Goal: Communication & Community: Answer question/provide support

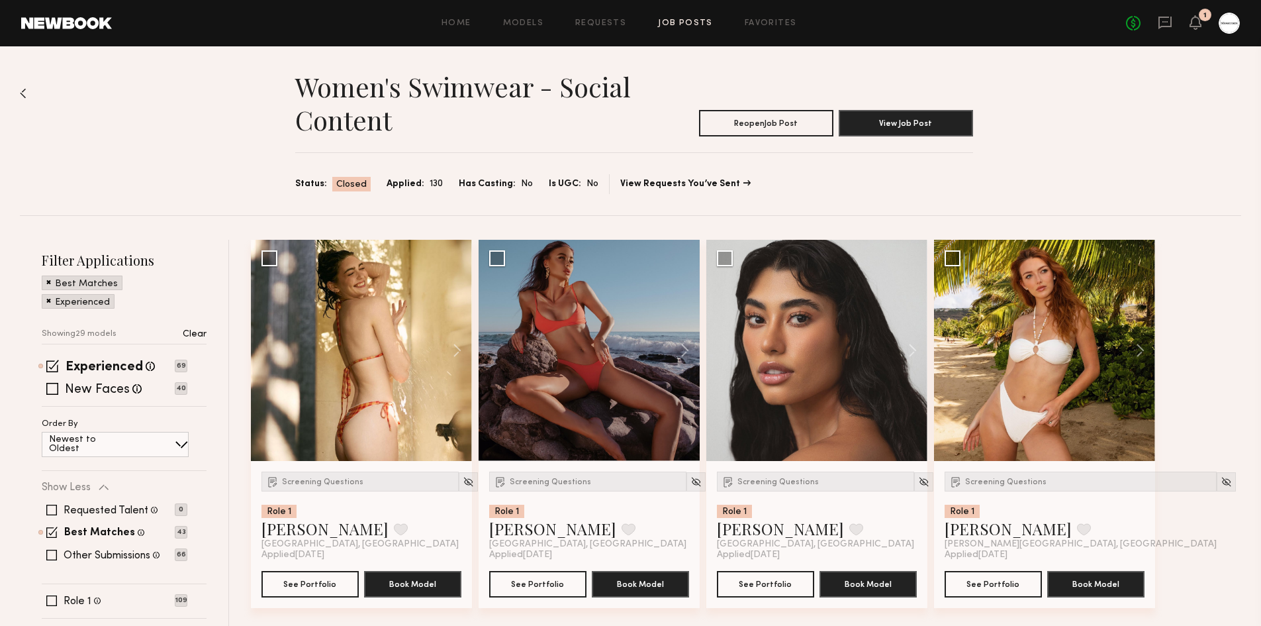
click at [1188, 22] on div "No fees up to $5,000 1" at bounding box center [1183, 23] width 114 height 21
click at [1198, 29] on icon at bounding box center [1196, 22] width 12 height 15
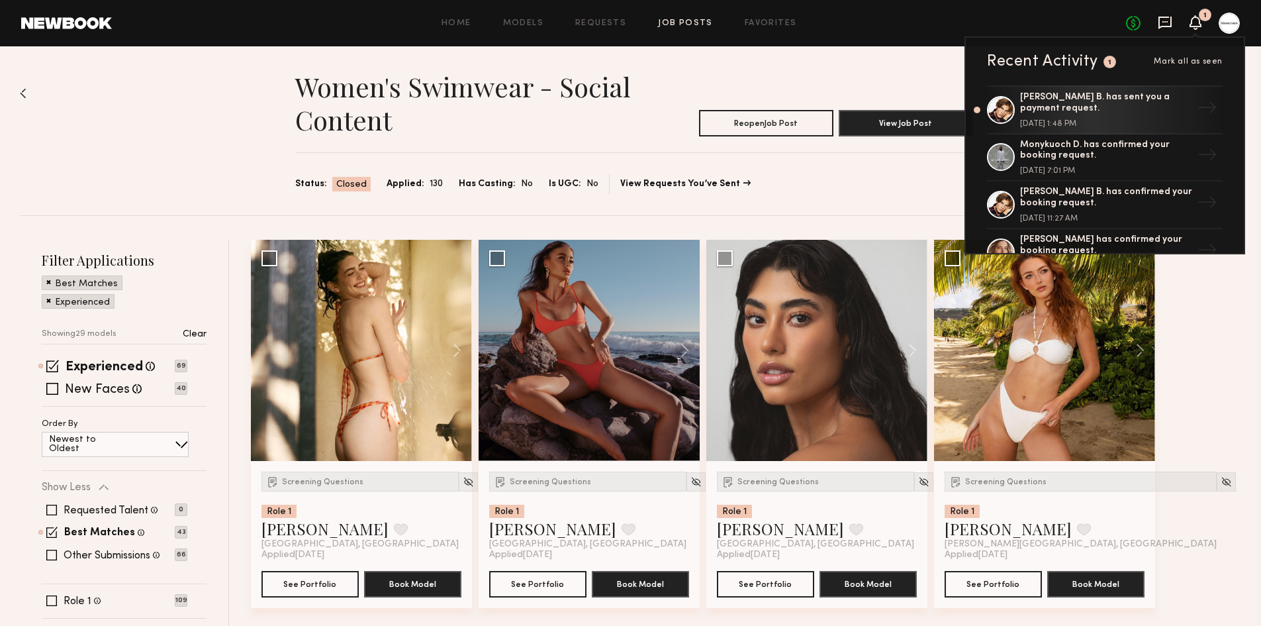
click at [1163, 24] on icon at bounding box center [1165, 22] width 15 height 15
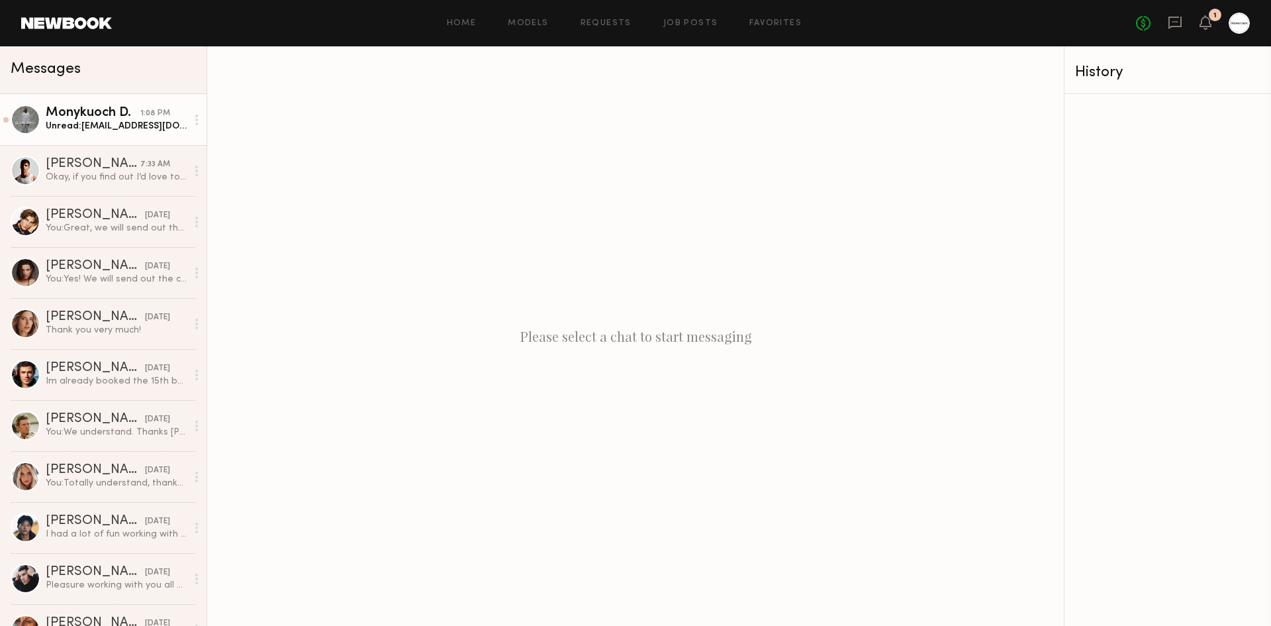
click at [88, 127] on div "Unread: monykuochdeng@gmail.com" at bounding box center [116, 126] width 141 height 13
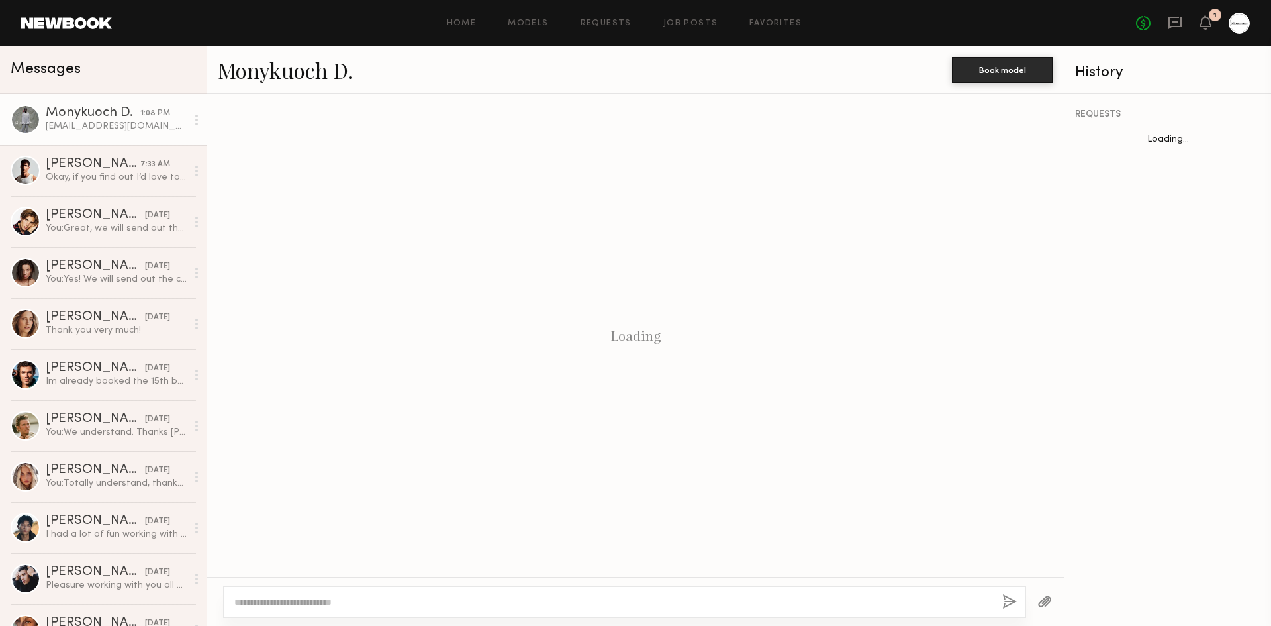
scroll to position [1095, 0]
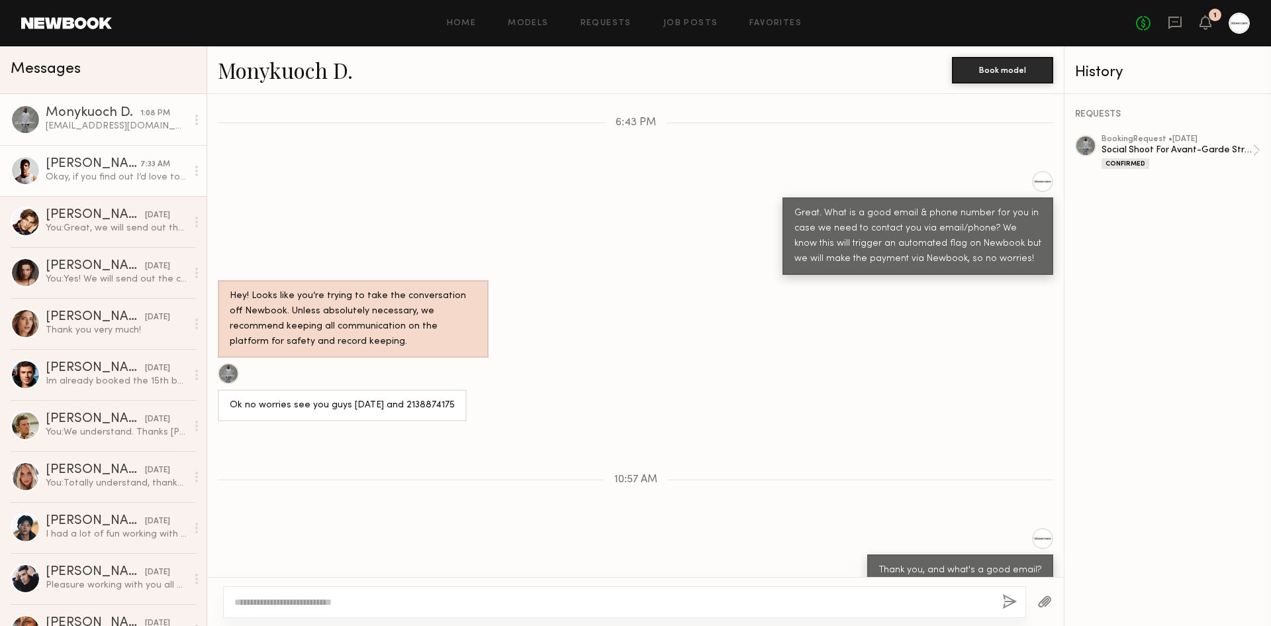
click at [136, 181] on div "Okay, if you find out I’d love to participate. :)" at bounding box center [116, 177] width 141 height 13
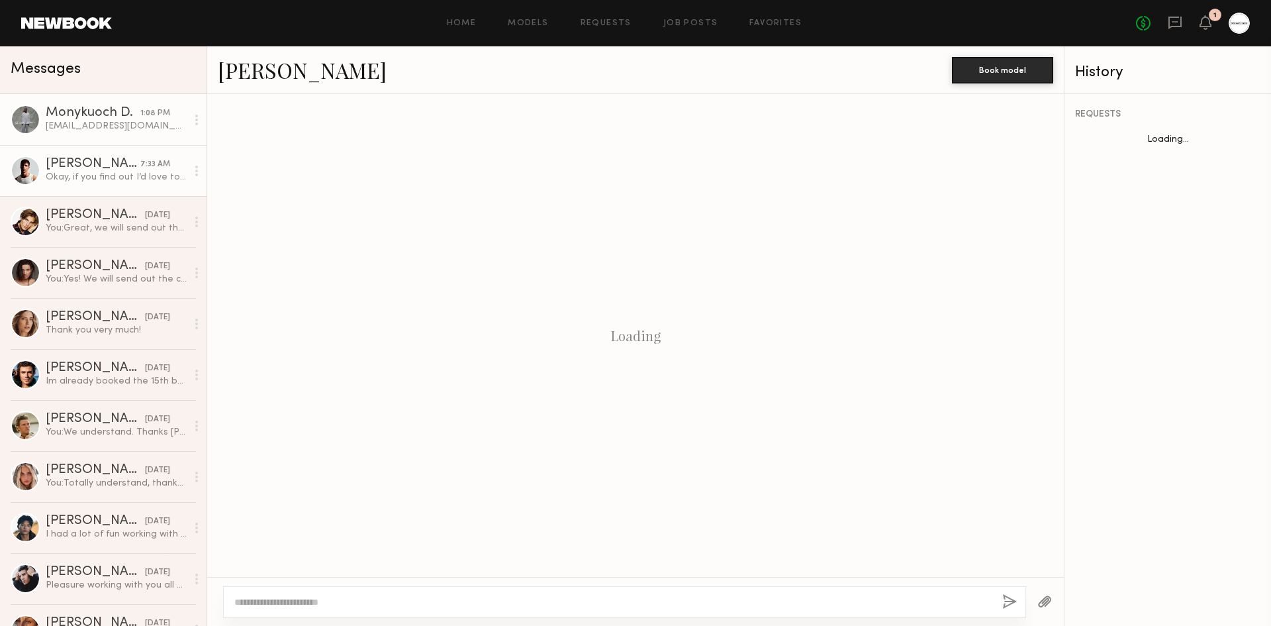
scroll to position [1197, 0]
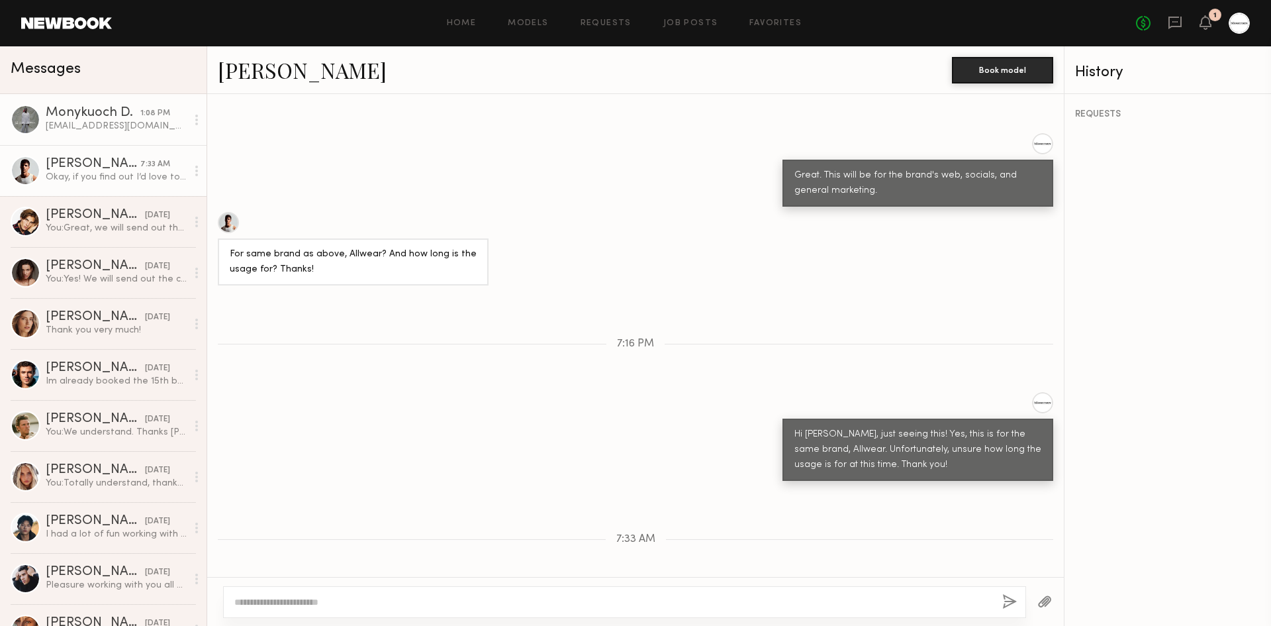
click at [111, 122] on div "[EMAIL_ADDRESS][DOMAIN_NAME]" at bounding box center [116, 126] width 141 height 13
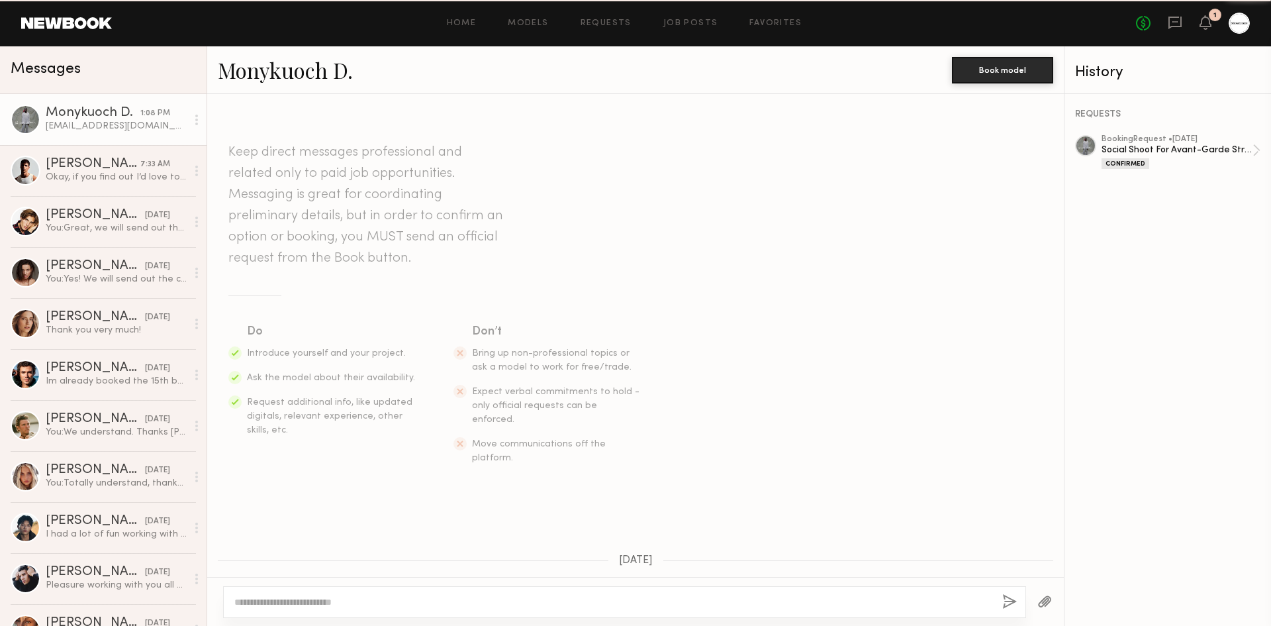
scroll to position [1095, 0]
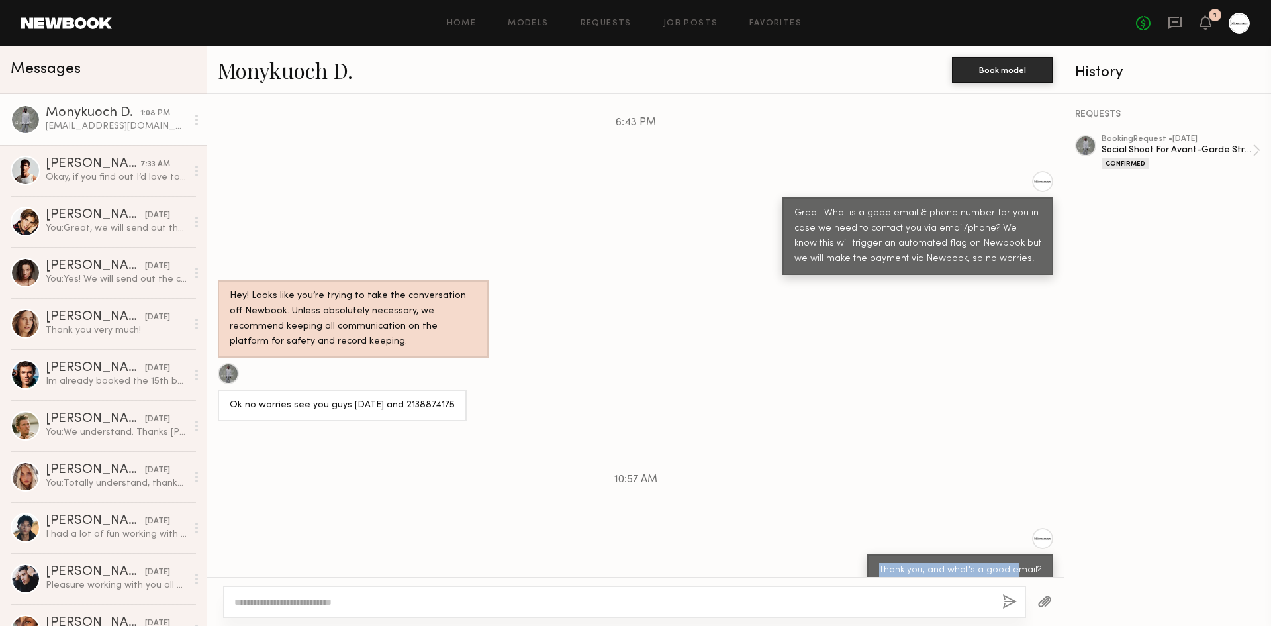
drag, startPoint x: 876, startPoint y: 505, endPoint x: 1051, endPoint y: 508, distance: 174.8
click at [1051, 528] on div "Thank you, and what's a good email?" at bounding box center [635, 557] width 857 height 58
click at [1027, 563] on div "Thank you, and what's a good email?" at bounding box center [960, 570] width 162 height 15
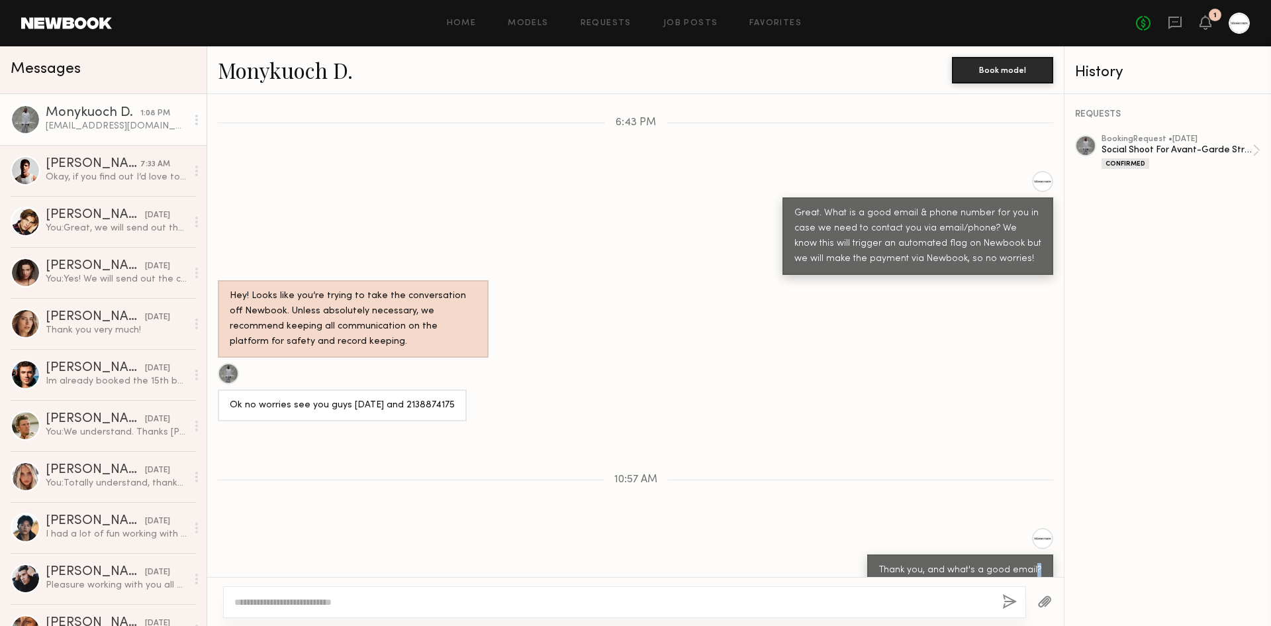
click at [1027, 563] on div "Thank you, and what's a good email?" at bounding box center [960, 570] width 162 height 15
click at [637, 528] on div "Thank you, and what's a good email?" at bounding box center [635, 557] width 857 height 58
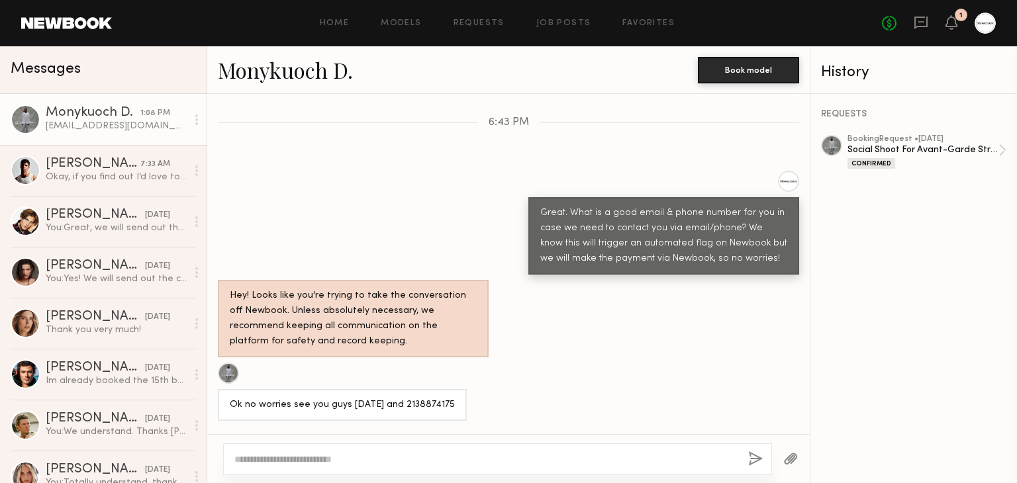
click at [344, 81] on link "Monykuoch D." at bounding box center [285, 70] width 135 height 28
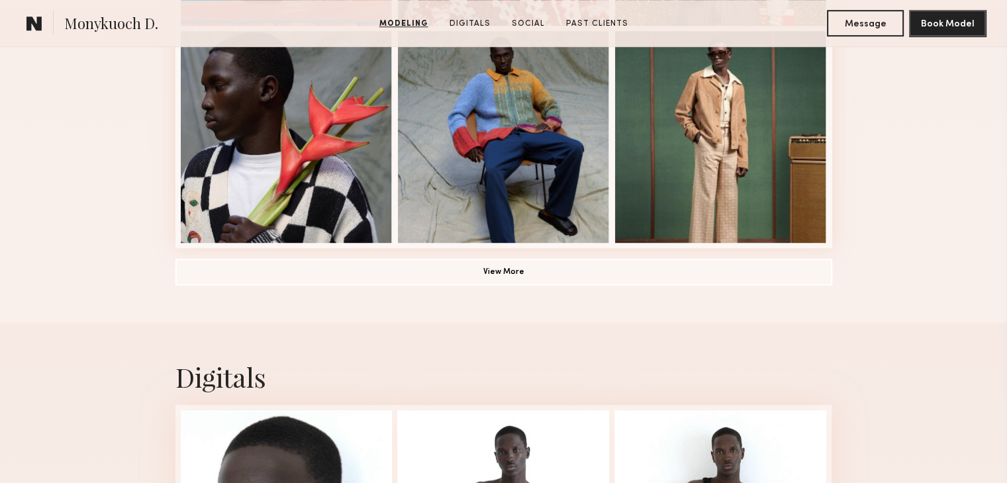
scroll to position [1059, 0]
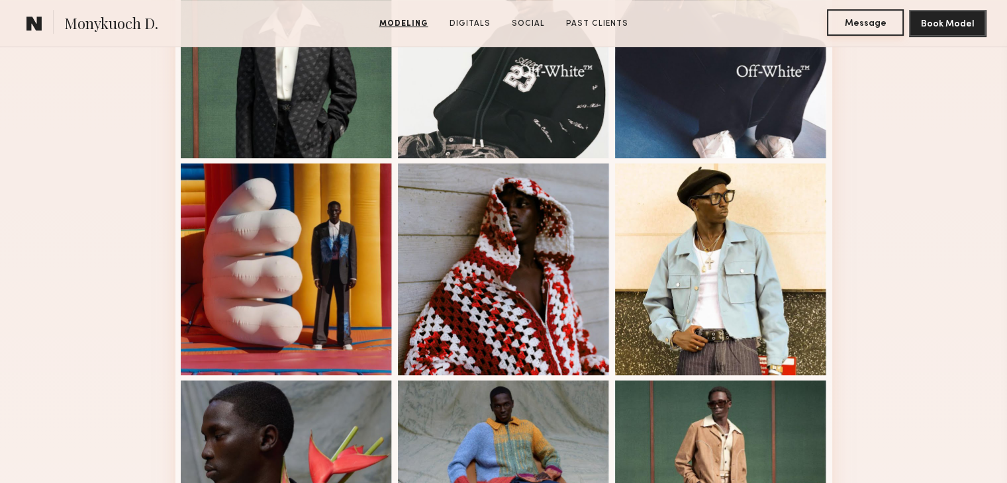
click at [867, 28] on button "Message" at bounding box center [865, 22] width 77 height 26
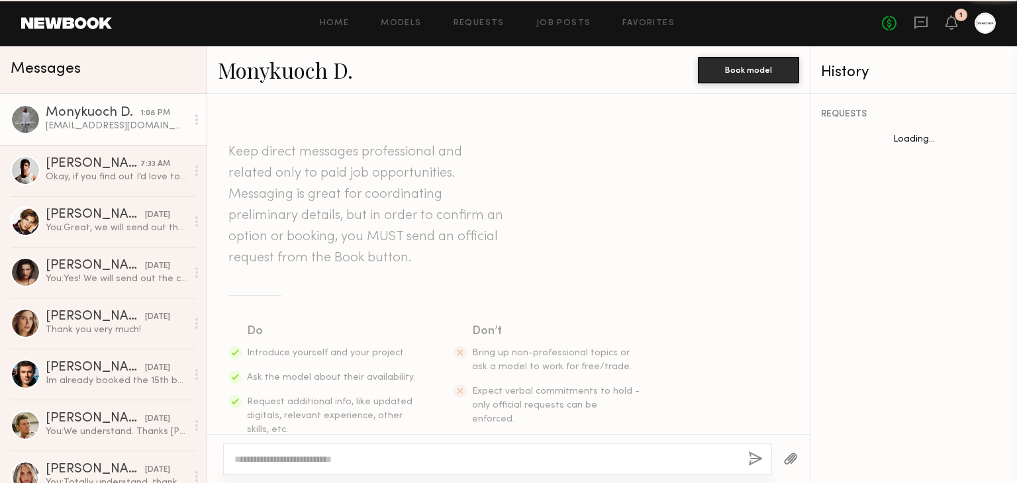
scroll to position [1231, 0]
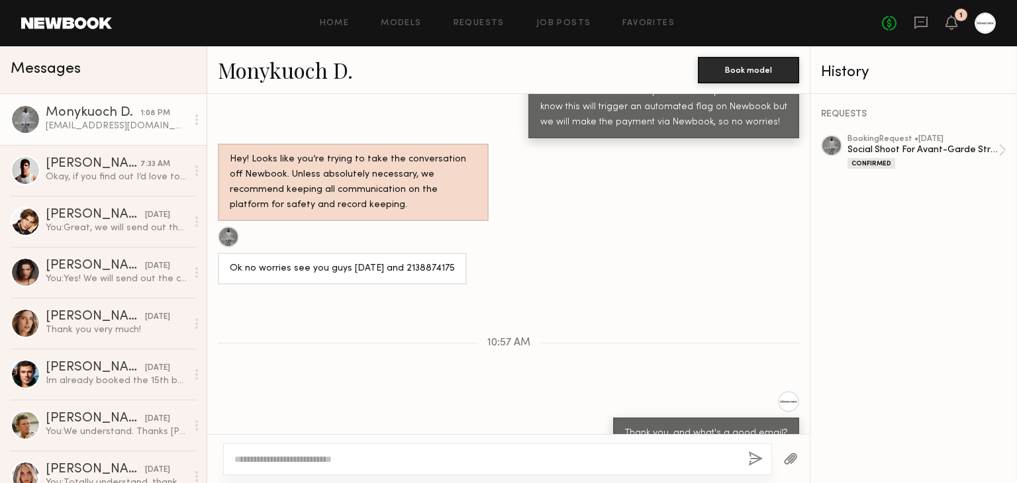
click at [356, 453] on textarea at bounding box center [485, 459] width 503 height 13
type textarea "**********"
click at [745, 457] on div "**********" at bounding box center [498, 460] width 550 height 32
click at [757, 460] on button "button" at bounding box center [756, 460] width 15 height 17
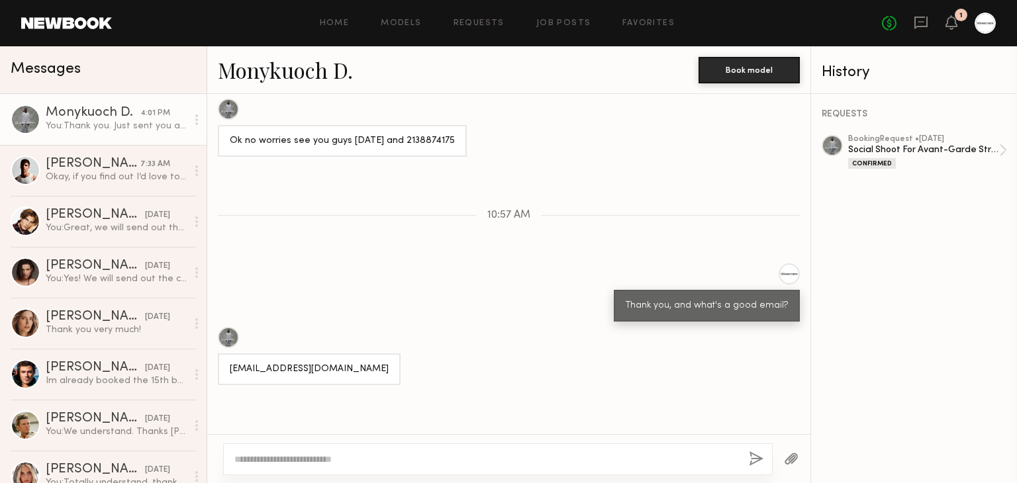
drag, startPoint x: 553, startPoint y: 261, endPoint x: 552, endPoint y: 316, distance: 55.0
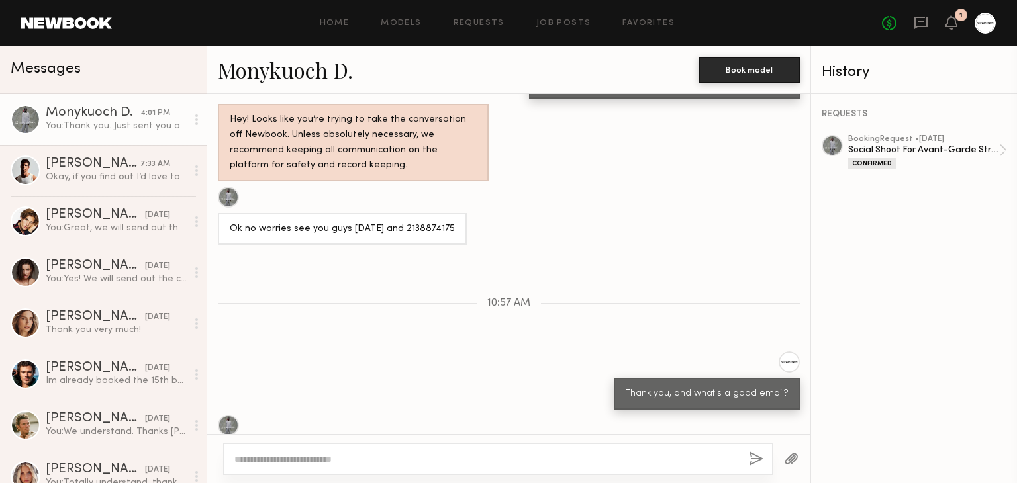
scroll to position [1249, 0]
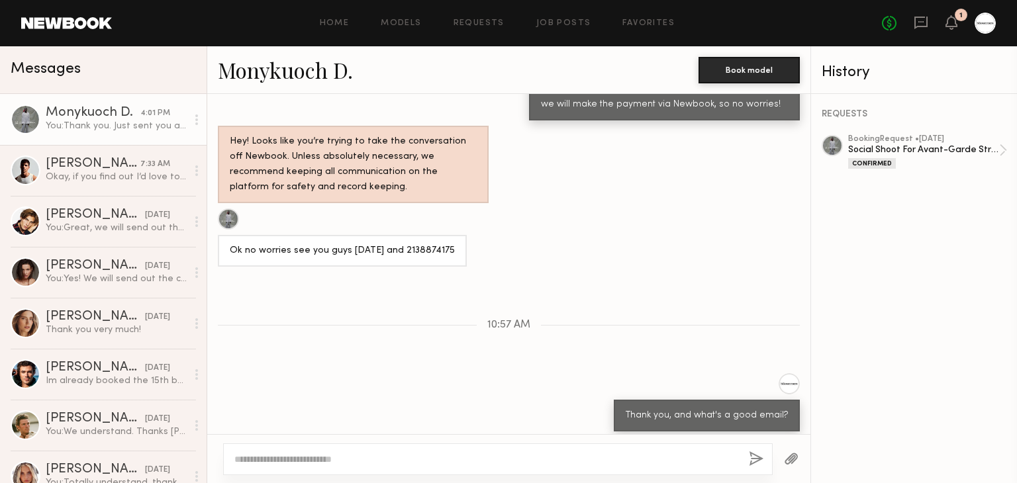
click at [429, 244] on div "Ok no worries see you guys [DATE] and 2138874175" at bounding box center [342, 251] width 225 height 15
copy div "2138874175"
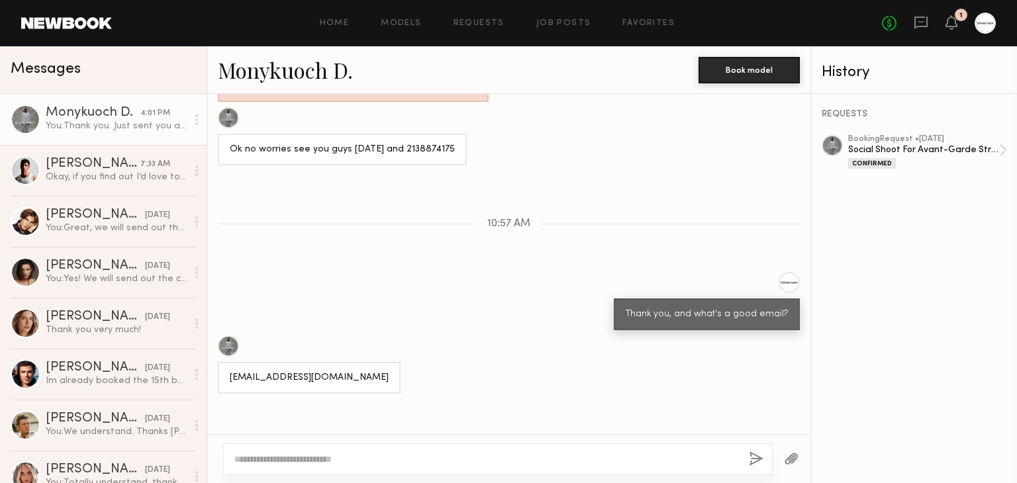
scroll to position [1397, 0]
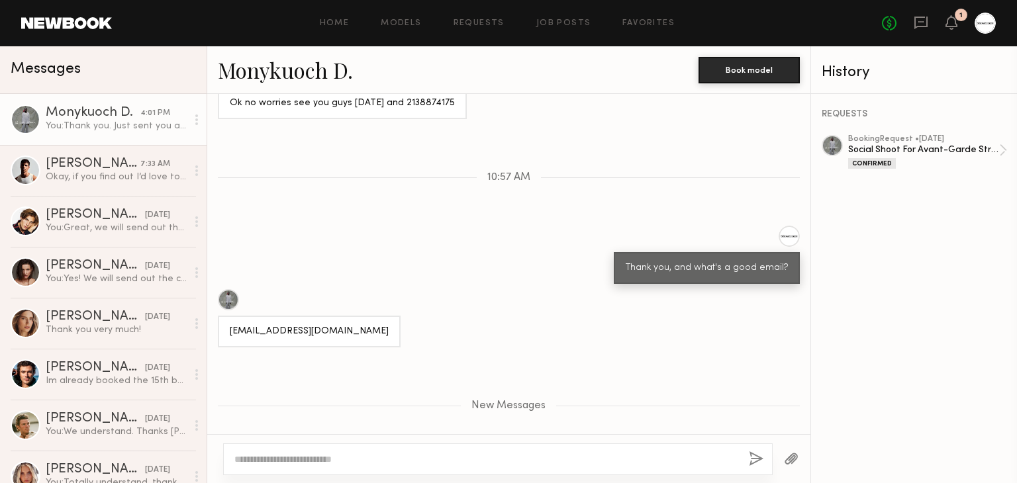
click at [583, 353] on div "New Messages" at bounding box center [508, 403] width 603 height 101
click at [952, 25] on icon at bounding box center [951, 21] width 11 height 9
